Goal: Task Accomplishment & Management: Manage account settings

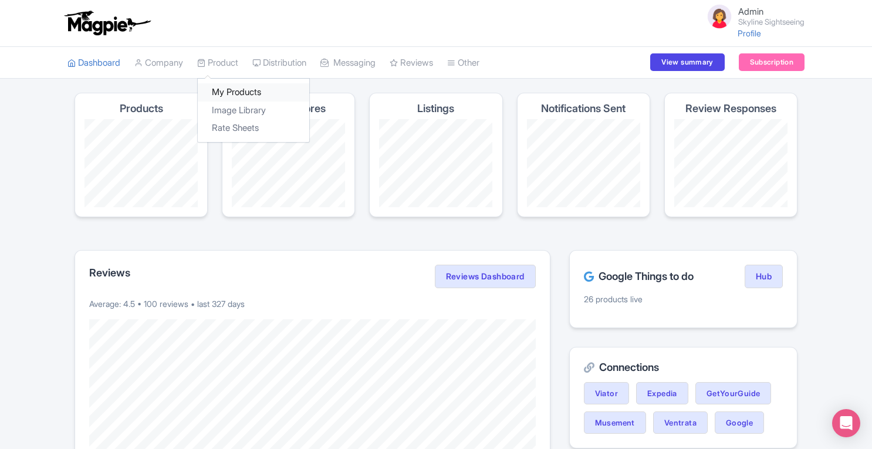
click at [230, 91] on link "My Products" at bounding box center [253, 92] width 111 height 18
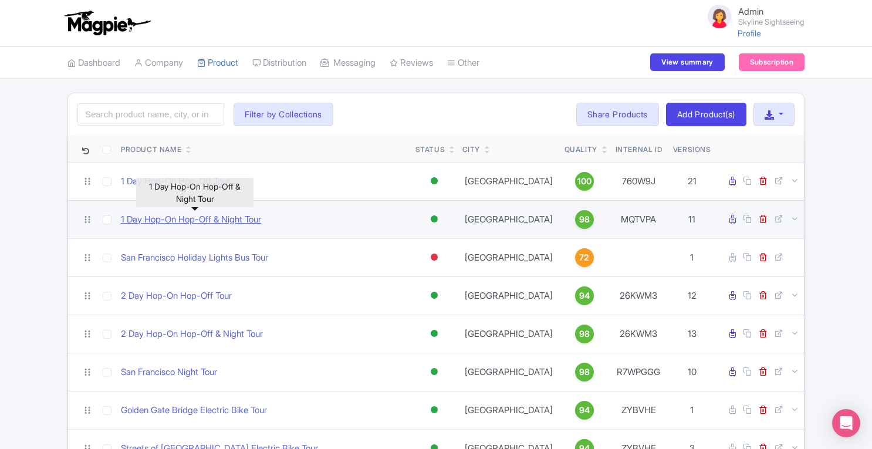
click at [201, 222] on link "1 Day Hop-On Hop-Off & Night Tour" at bounding box center [191, 219] width 140 height 13
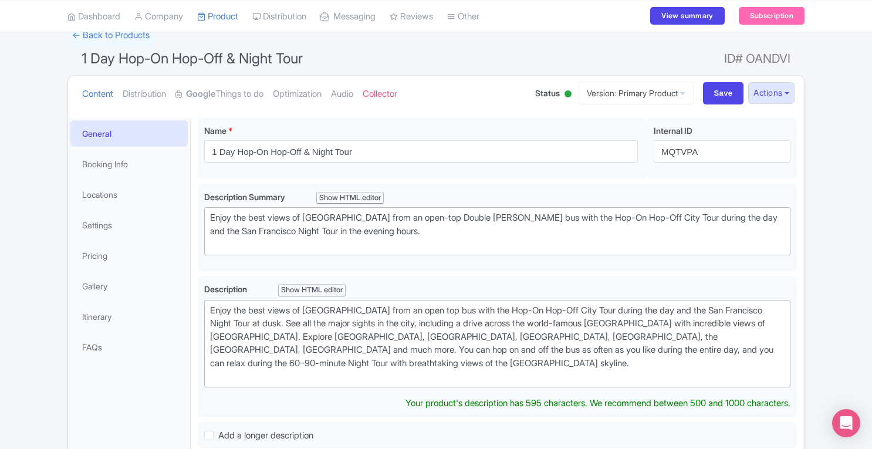
scroll to position [127, 0]
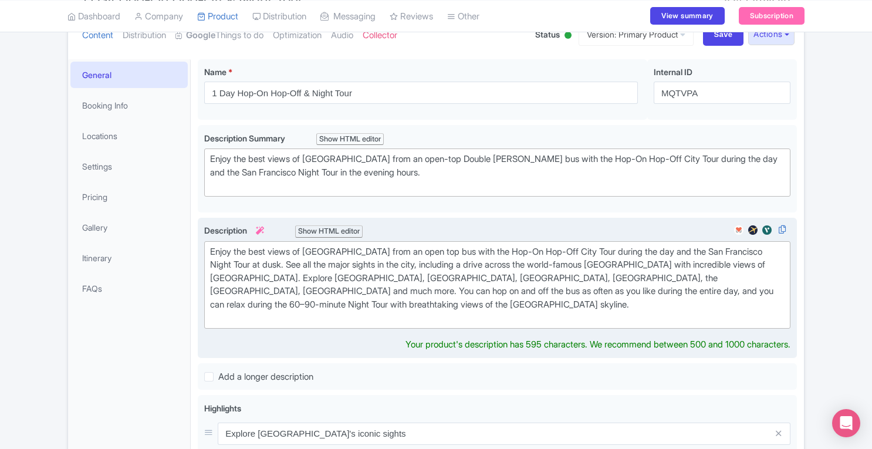
click at [554, 303] on div "Enjoy the best views of San Francisco from an open top bus with the Hop-On Hop-…" at bounding box center [497, 284] width 574 height 79
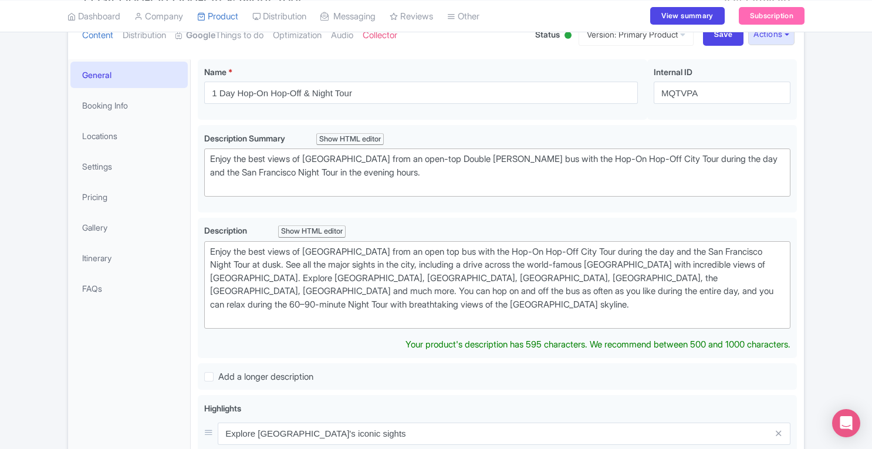
scroll to position [42, 0]
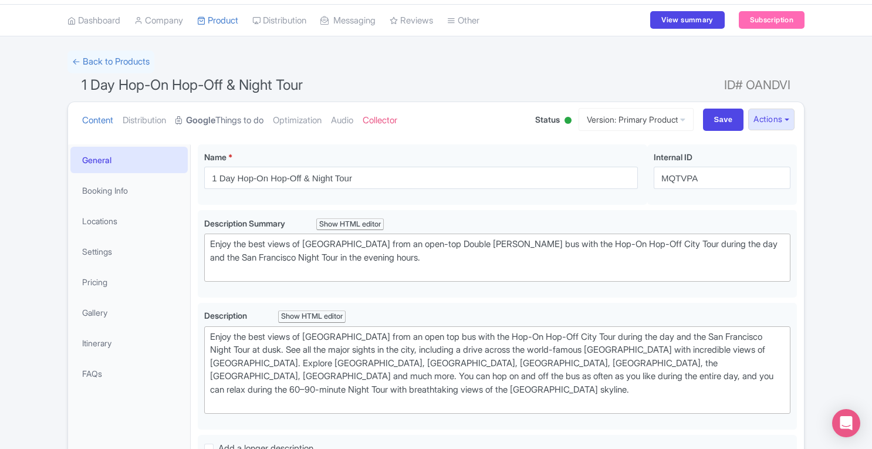
click at [244, 115] on link "Google Things to do" at bounding box center [219, 120] width 88 height 37
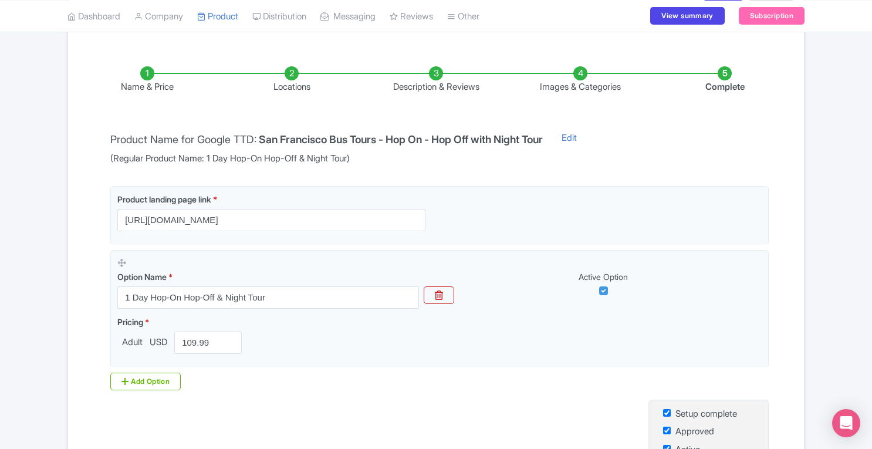
scroll to position [0, 0]
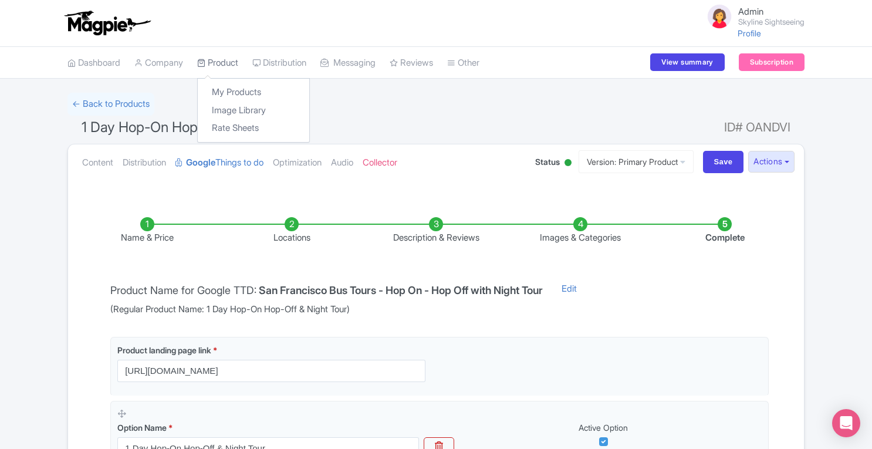
click at [216, 57] on link "Product" at bounding box center [217, 63] width 41 height 32
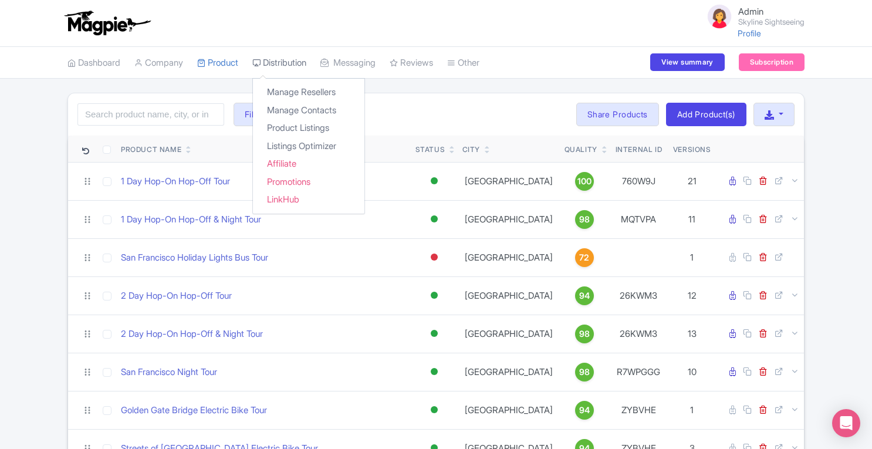
click at [289, 64] on link "Distribution" at bounding box center [279, 63] width 54 height 32
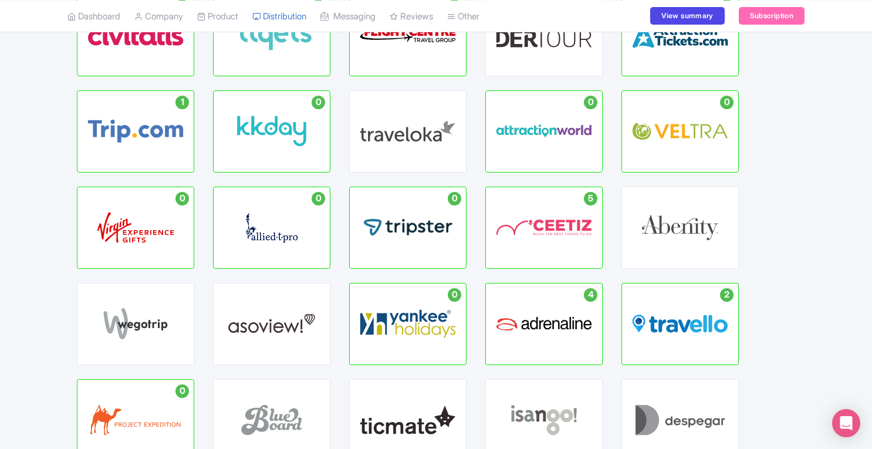
scroll to position [367, 0]
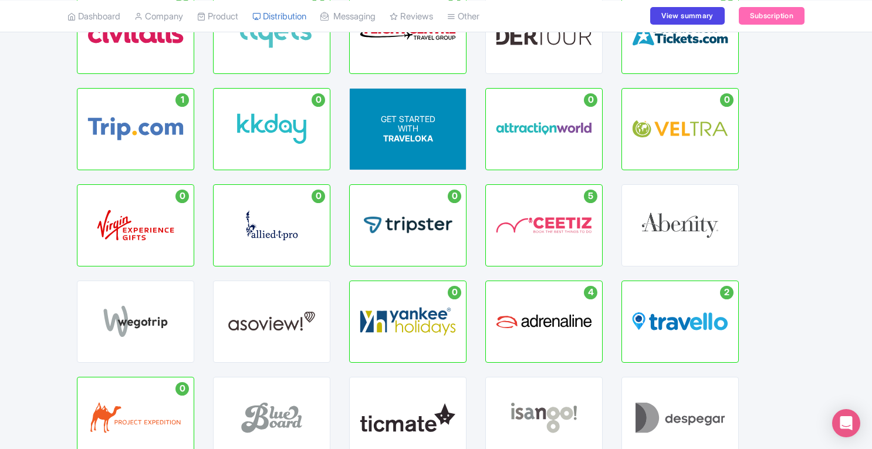
click at [434, 137] on div "GET STARTED WITH TRAVELOKA" at bounding box center [408, 128] width 55 height 29
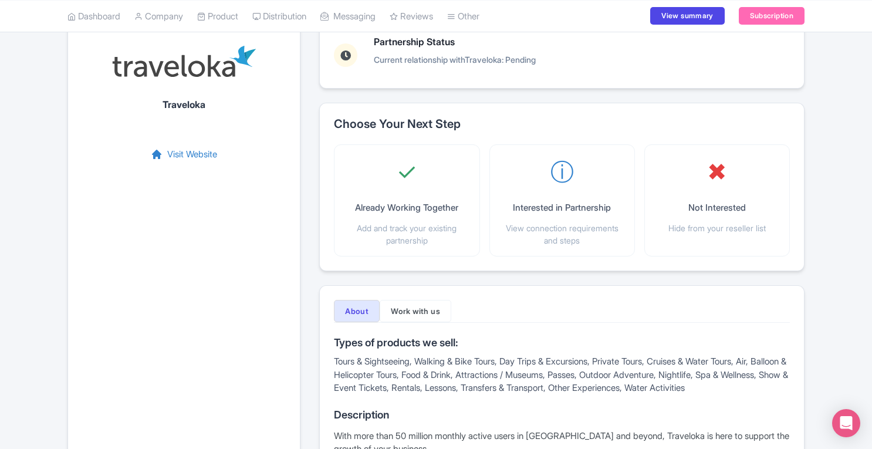
scroll to position [70, 0]
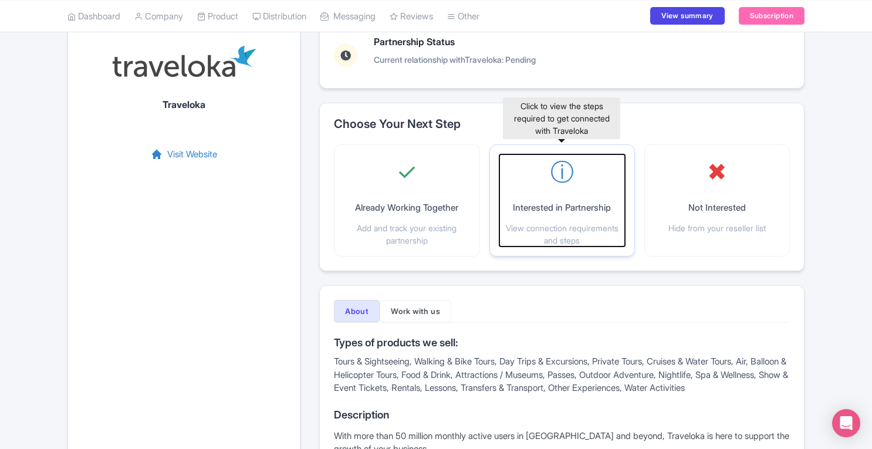
click at [573, 197] on div "ⓘ Interested in Partnership View connection requirements and steps" at bounding box center [562, 200] width 126 height 92
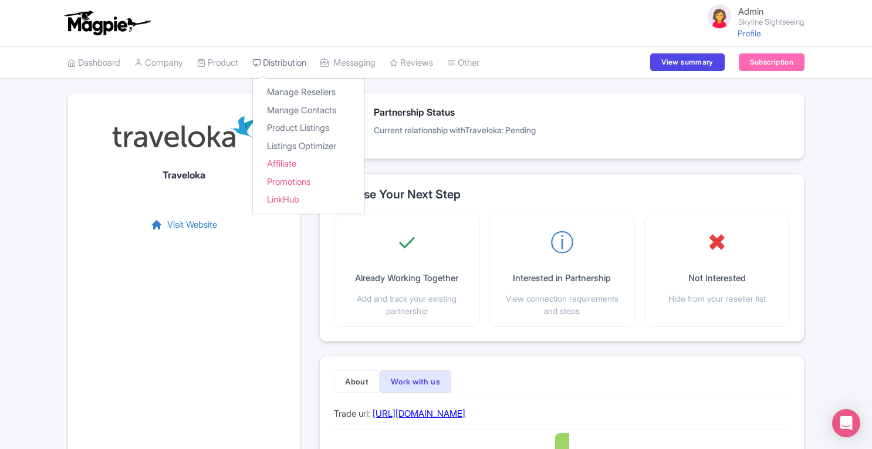
click at [280, 59] on link "Distribution" at bounding box center [279, 63] width 54 height 32
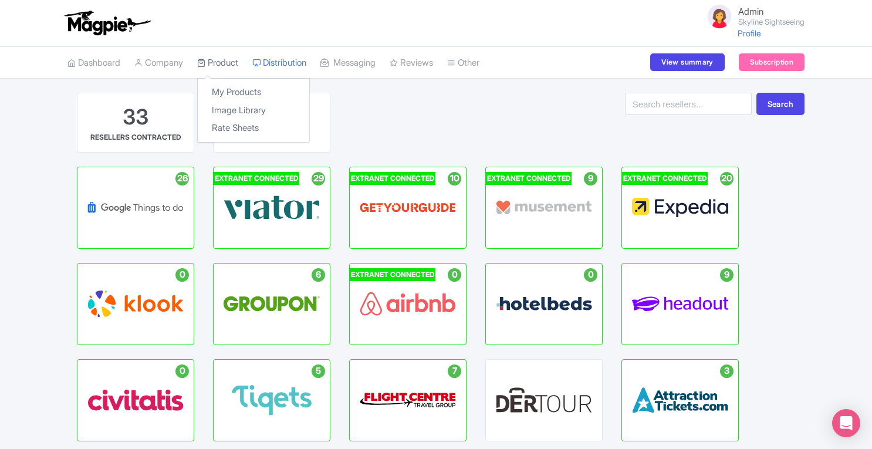
click at [233, 60] on link "Product" at bounding box center [217, 63] width 41 height 32
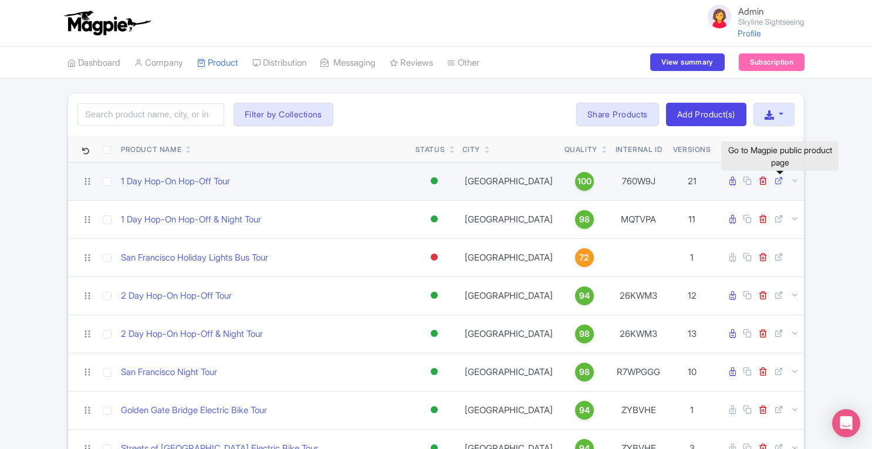
click at [779, 181] on icon at bounding box center [779, 180] width 9 height 9
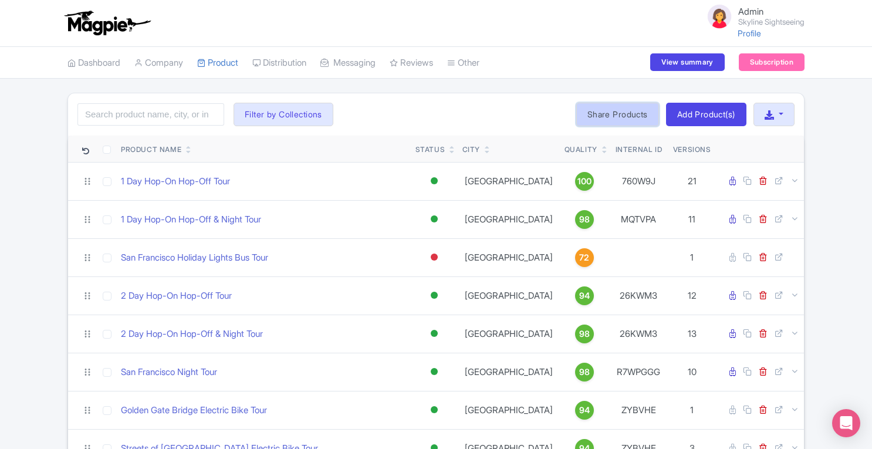
click at [614, 110] on link "Share Products" at bounding box center [617, 114] width 83 height 23
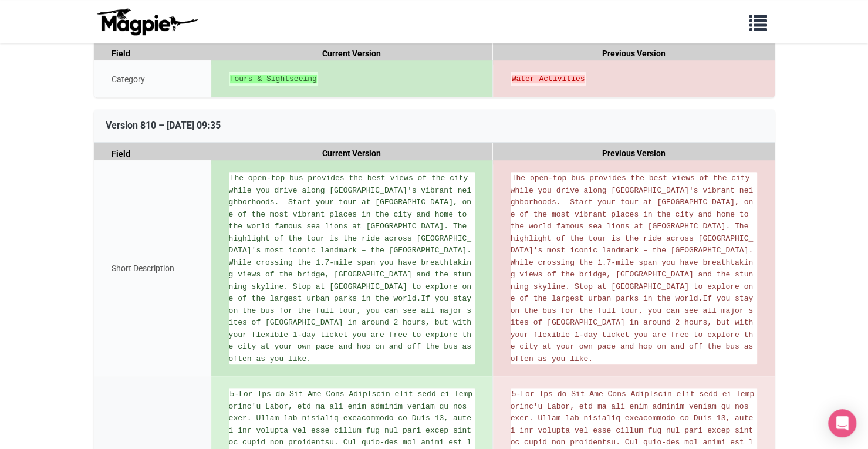
scroll to position [393, 0]
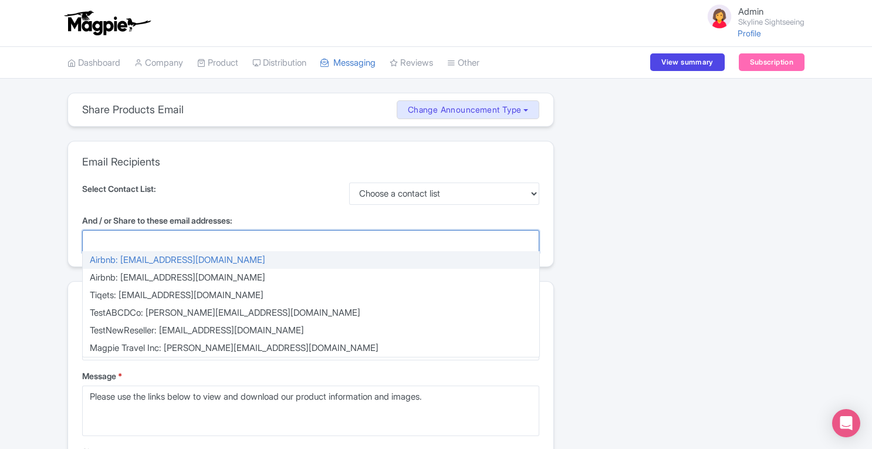
click at [303, 236] on div at bounding box center [310, 241] width 457 height 22
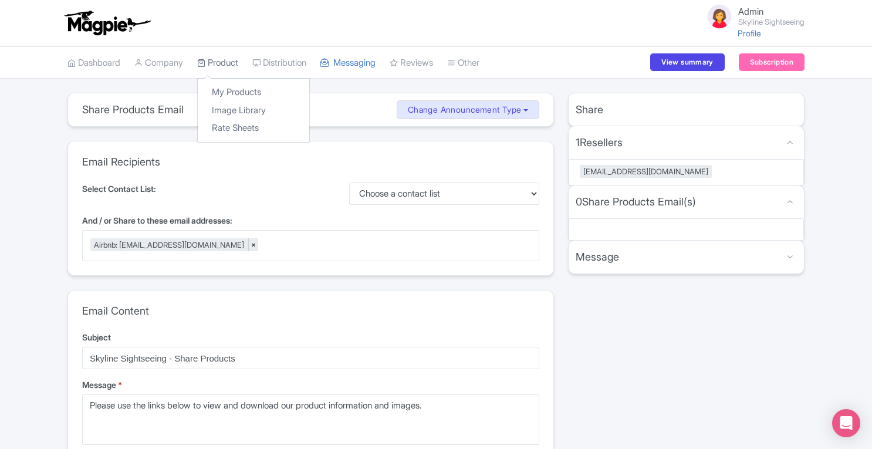
click at [236, 64] on link "Product" at bounding box center [217, 63] width 41 height 32
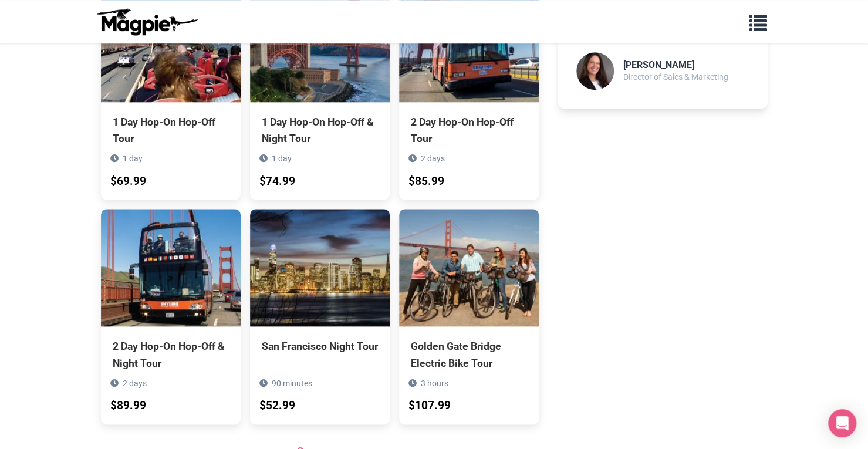
scroll to position [635, 0]
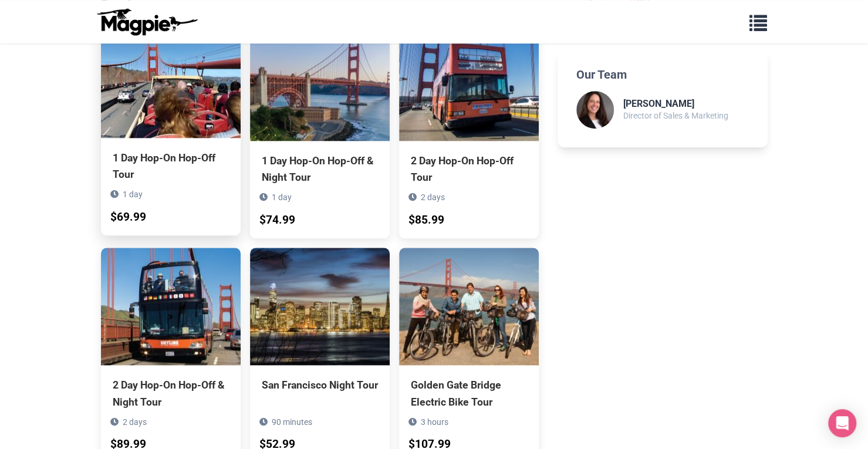
click at [180, 121] on img at bounding box center [171, 79] width 140 height 117
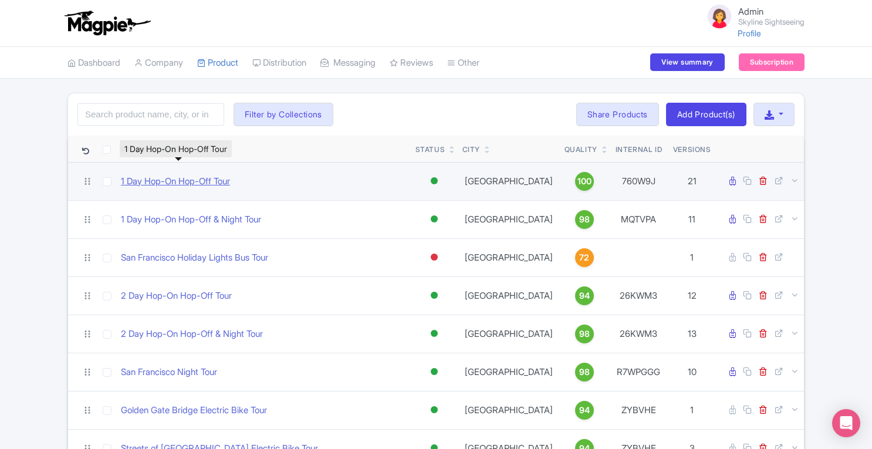
click at [221, 180] on link "1 Day Hop-On Hop-Off Tour" at bounding box center [175, 181] width 109 height 13
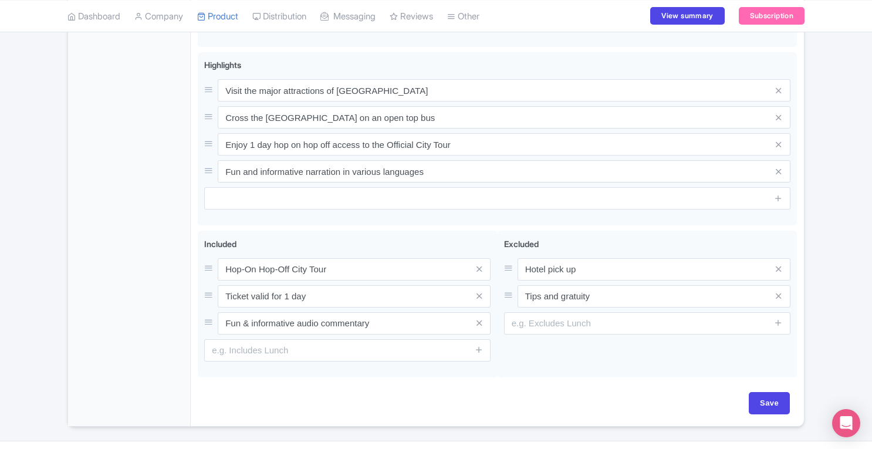
scroll to position [230, 0]
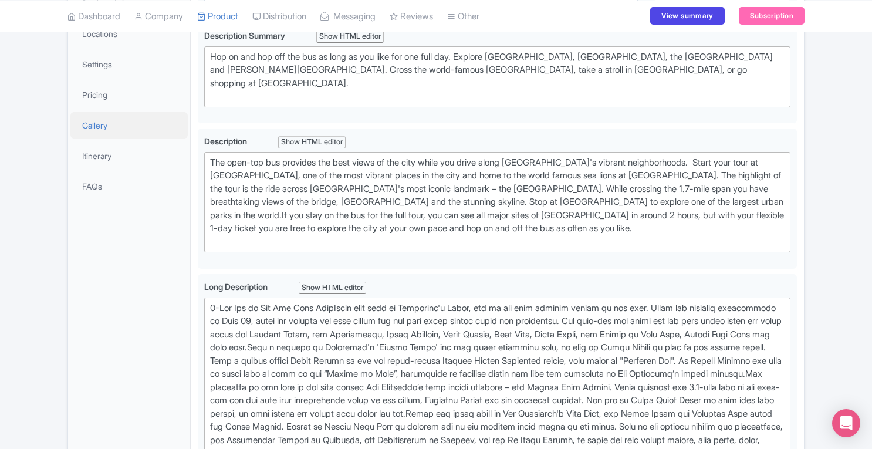
click at [100, 123] on link "Gallery" at bounding box center [128, 125] width 117 height 26
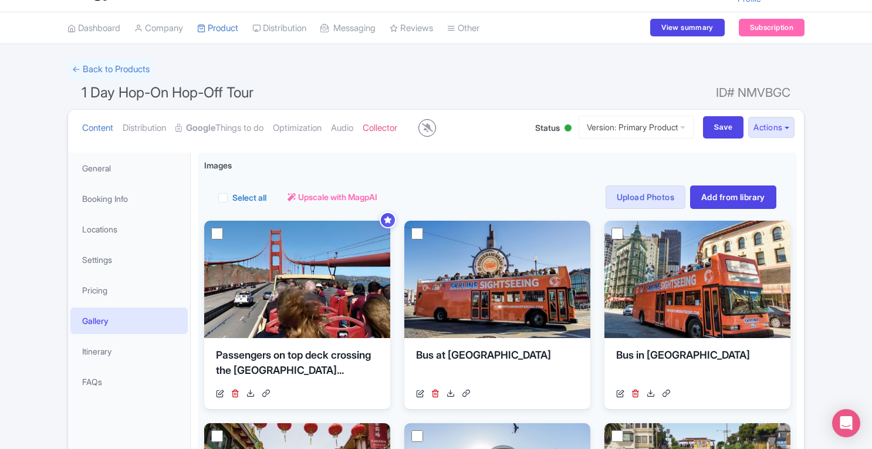
scroll to position [13, 0]
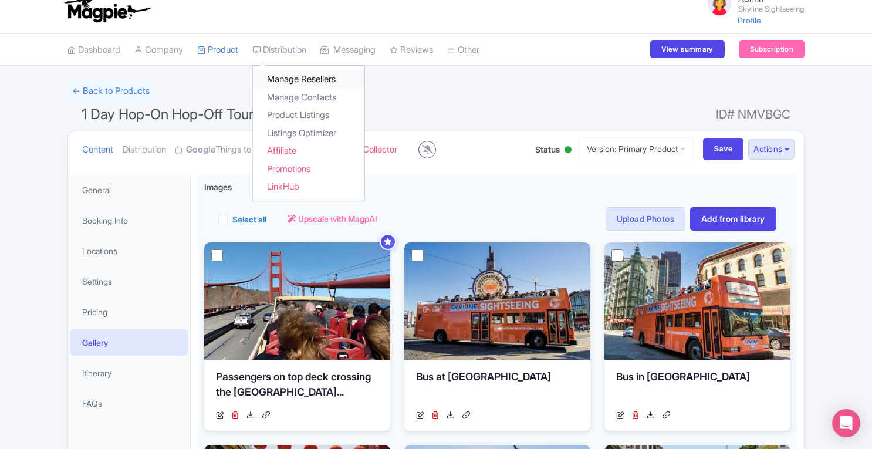
click at [295, 78] on link "Manage Resellers" at bounding box center [308, 79] width 111 height 18
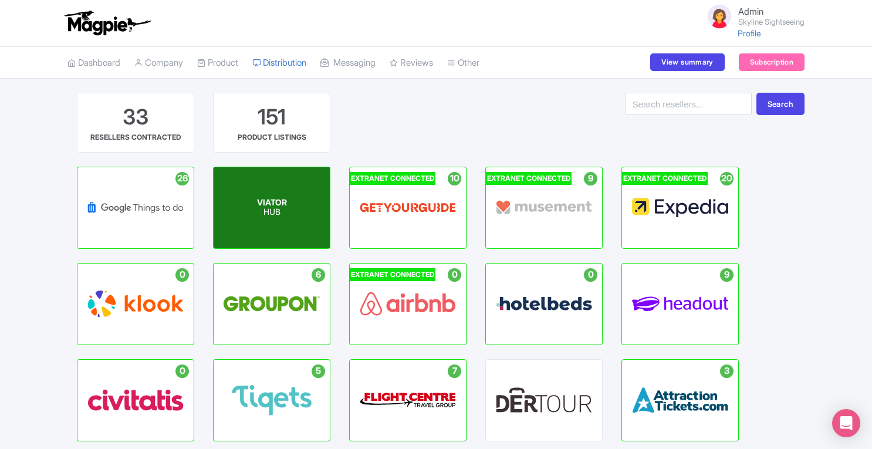
click at [275, 206] on span "VIATOR" at bounding box center [272, 202] width 30 height 10
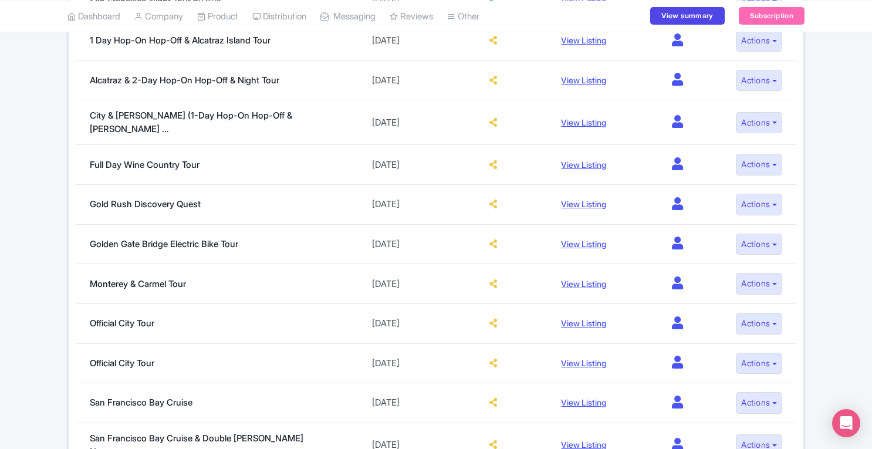
scroll to position [832, 0]
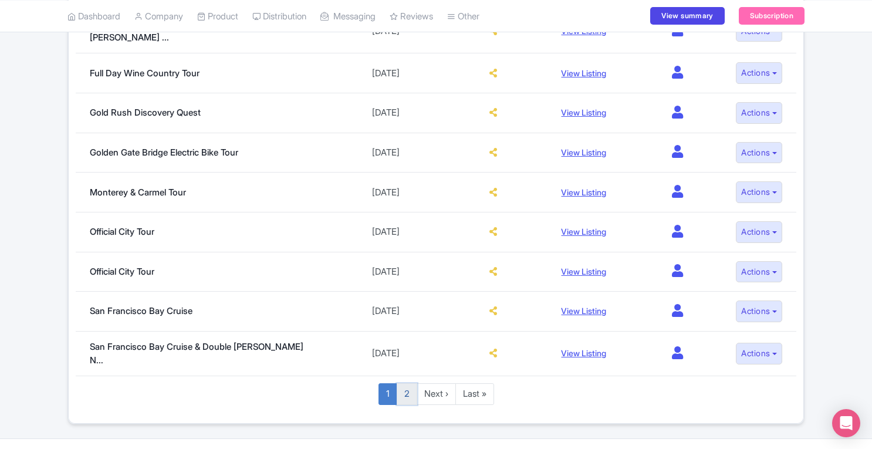
click at [411, 383] on link "2" at bounding box center [407, 394] width 21 height 22
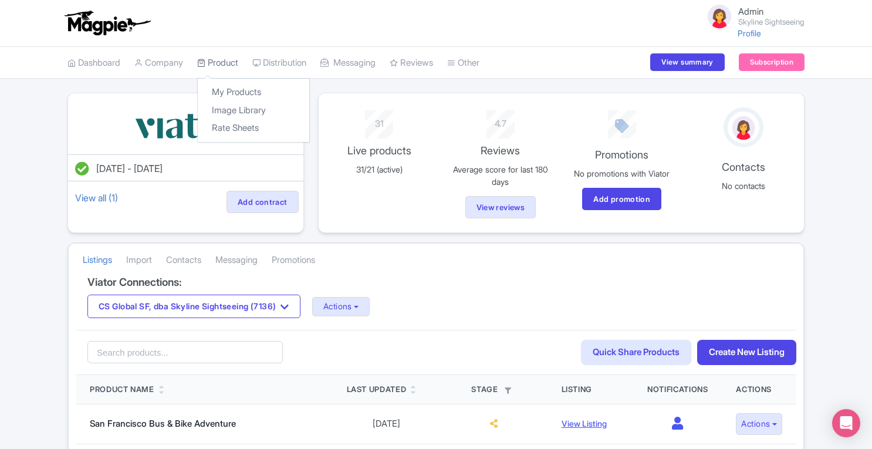
click at [229, 61] on link "Product" at bounding box center [217, 63] width 41 height 32
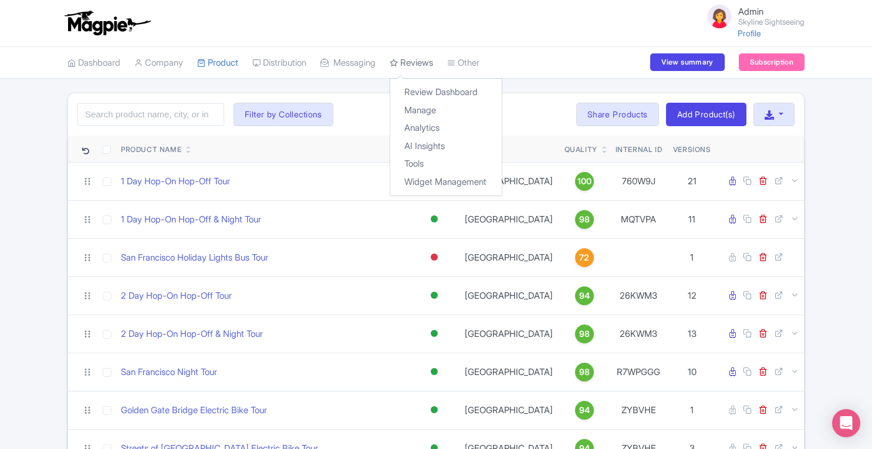
click at [425, 67] on link "Reviews" at bounding box center [411, 63] width 43 height 32
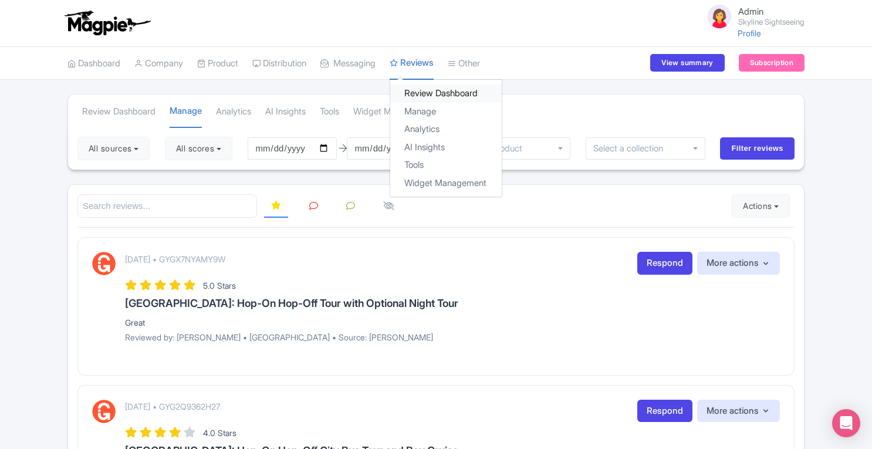
click at [445, 96] on link "Review Dashboard" at bounding box center [445, 93] width 111 height 18
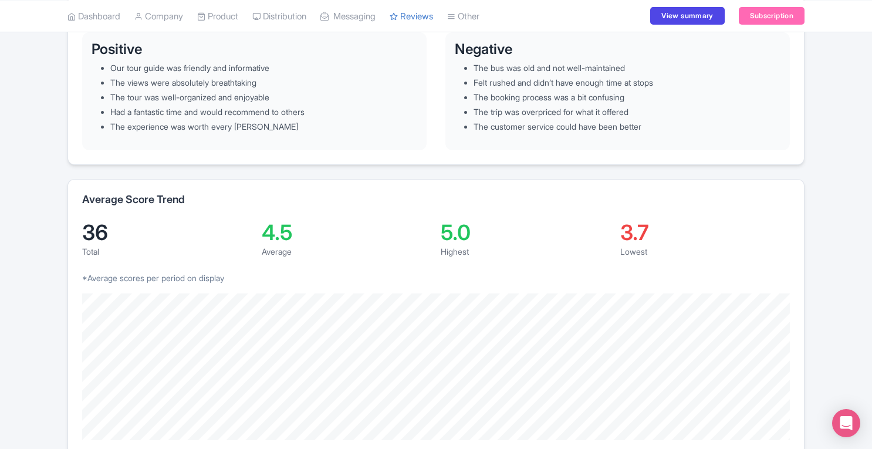
scroll to position [129, 0]
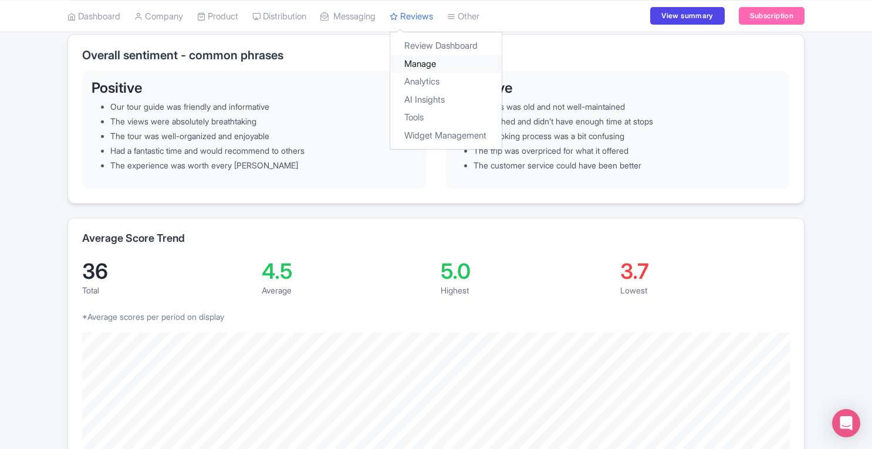
click at [439, 63] on link "Manage" at bounding box center [445, 64] width 111 height 18
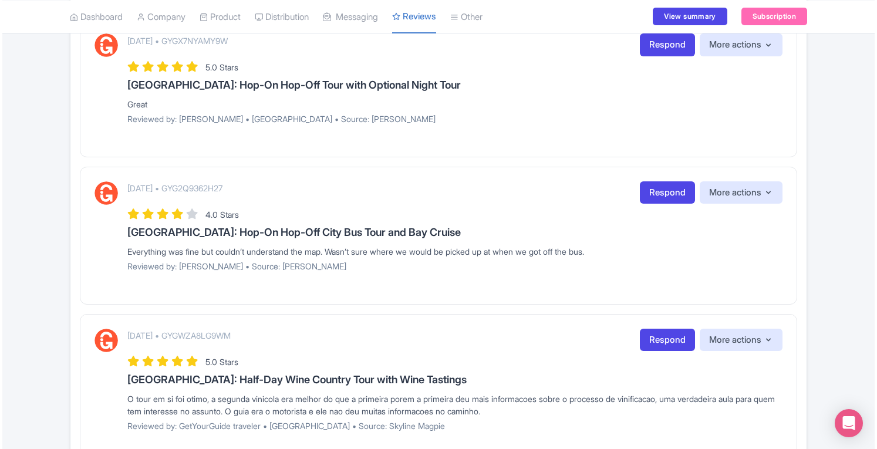
scroll to position [219, 0]
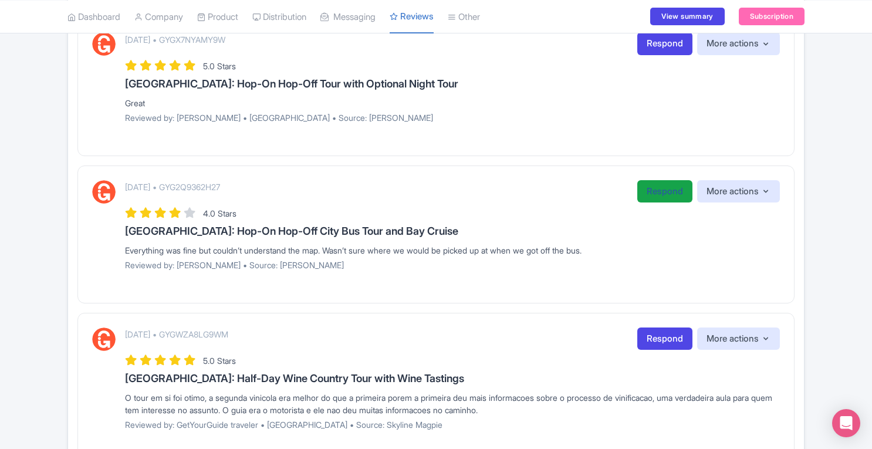
click at [663, 190] on link "Respond" at bounding box center [664, 191] width 55 height 23
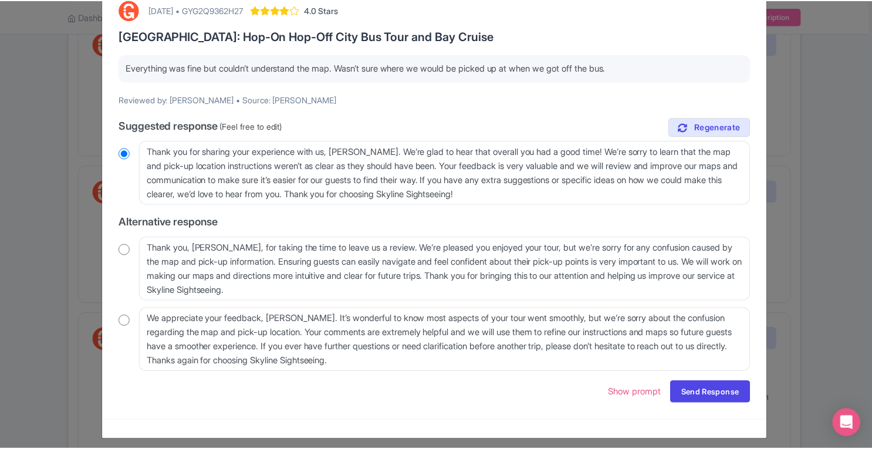
scroll to position [72, 0]
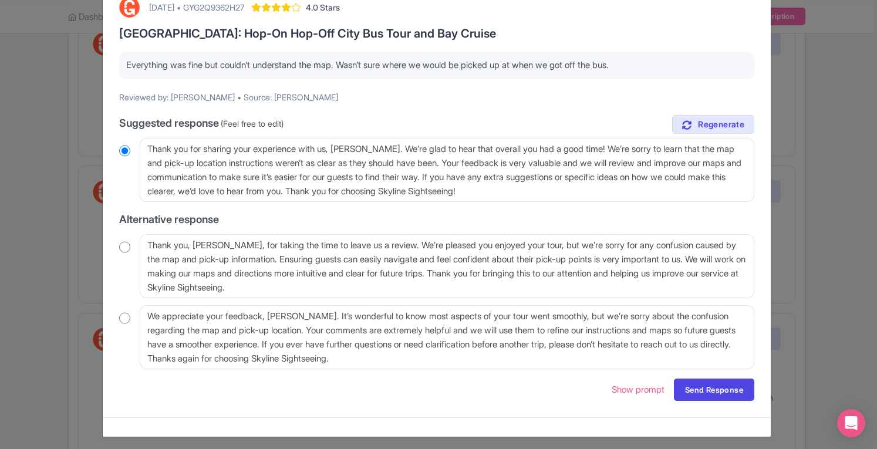
click at [854, 242] on div "Respond to review September 29, 2025 • GYG2Q9362H27 4.0 Stars San Francisco: Ho…" at bounding box center [438, 224] width 877 height 449
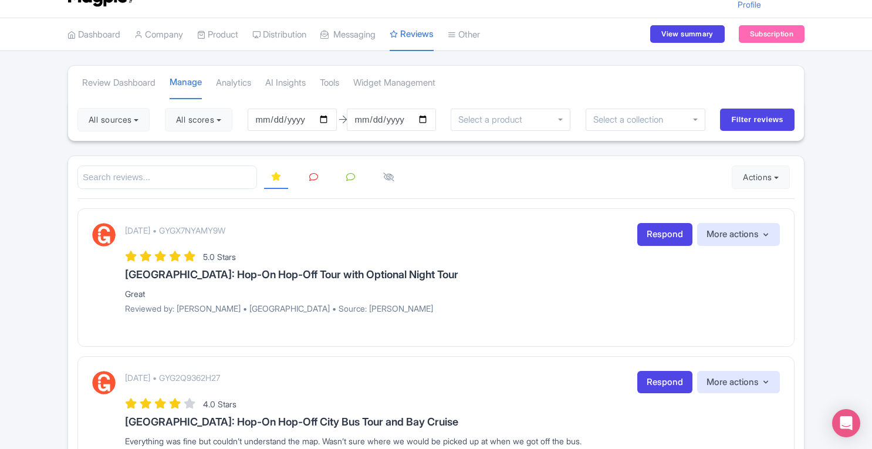
scroll to position [0, 0]
